Goal: Find specific page/section: Find specific page/section

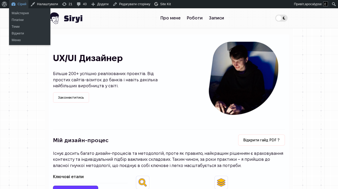
click at [25, 5] on link "Сірий" at bounding box center [18, 4] width 19 height 8
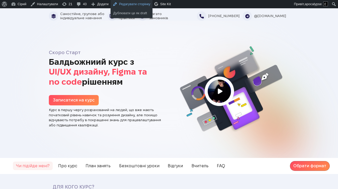
click at [128, 5] on link "Редагувати сторінку" at bounding box center [132, 4] width 42 height 8
click at [283, 125] on img at bounding box center [231, 89] width 116 height 87
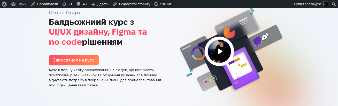
scroll to position [93, 0]
